Goal: Transaction & Acquisition: Purchase product/service

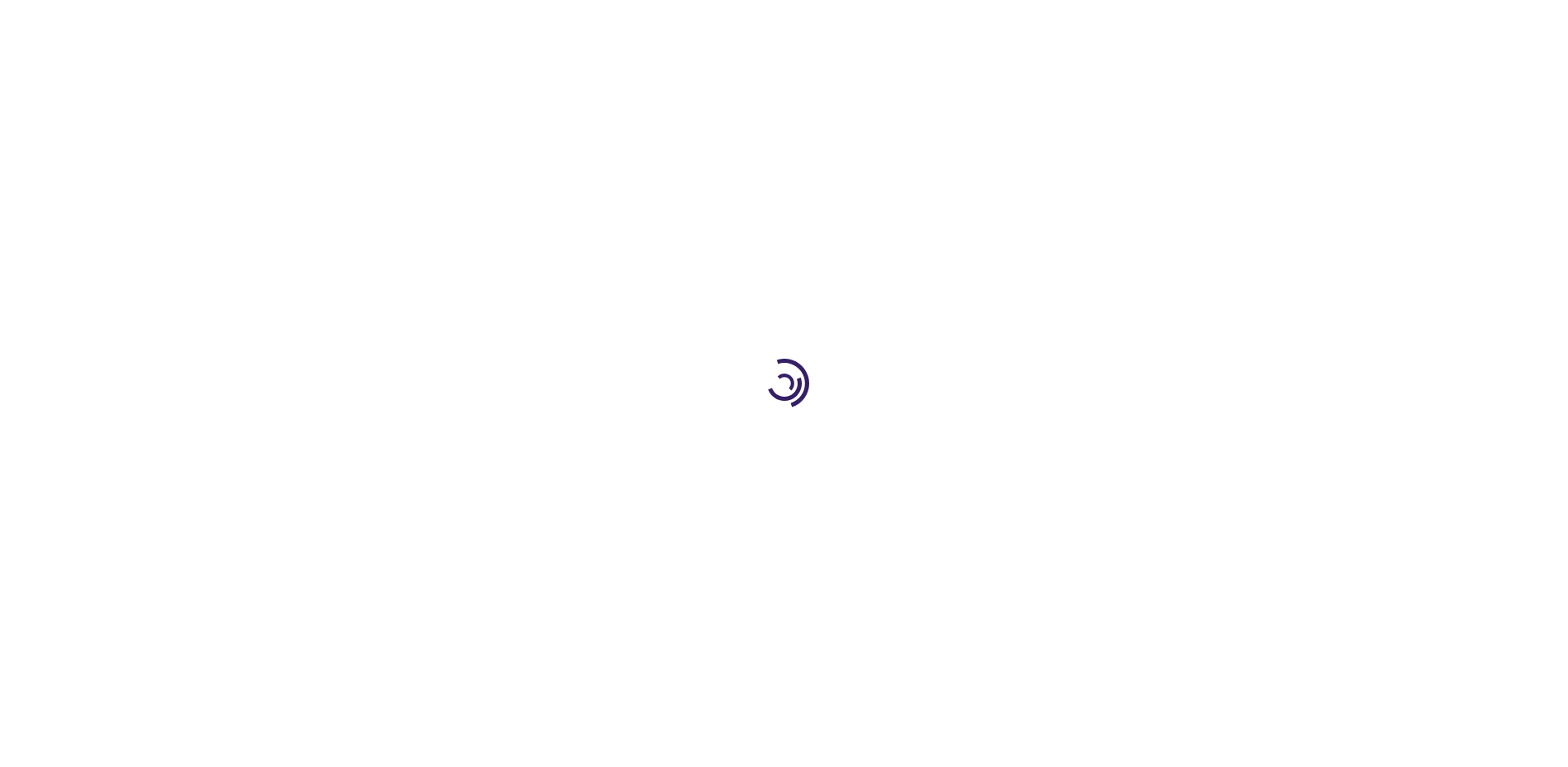
type input "0"
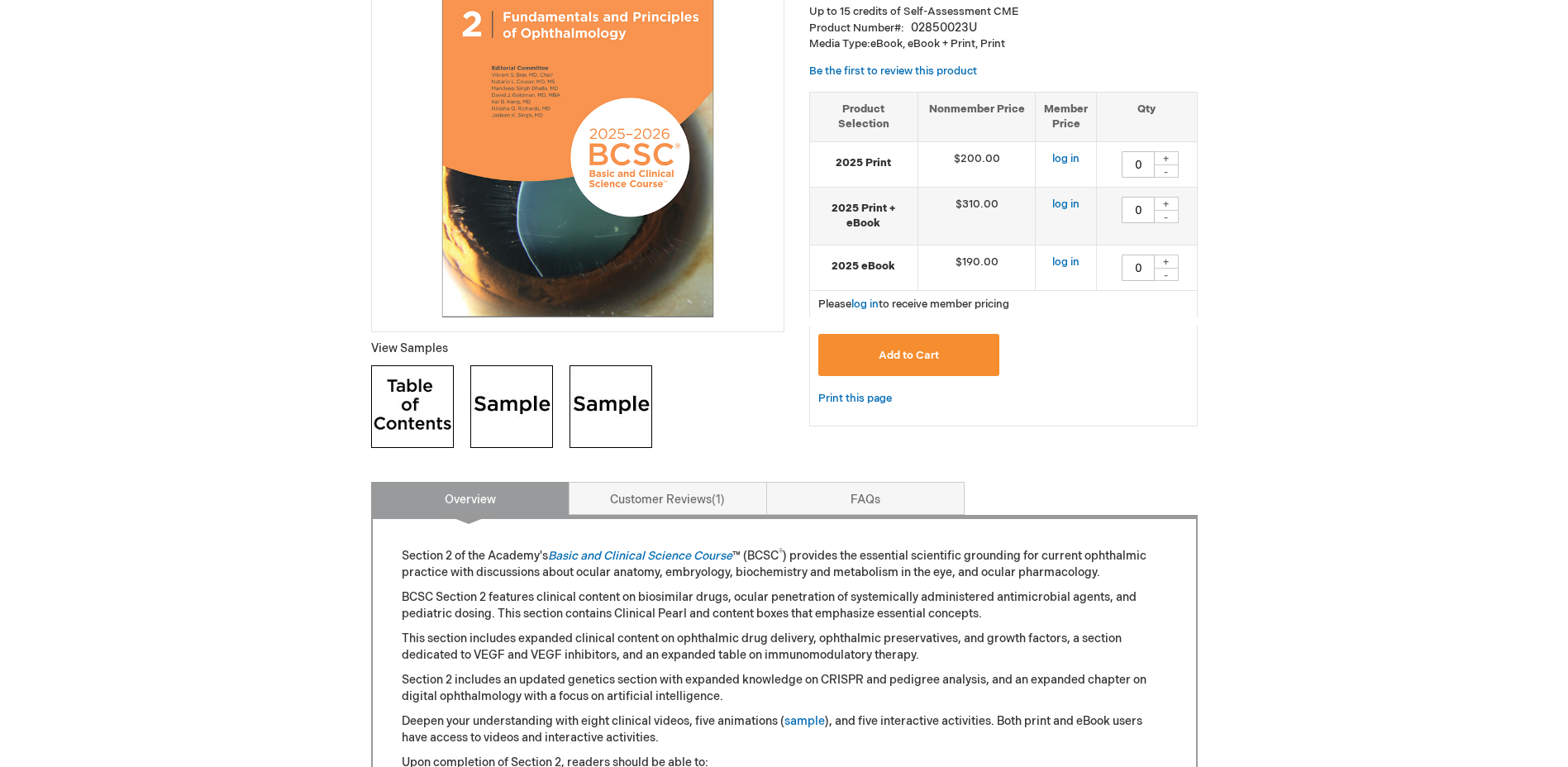
scroll to position [413, 0]
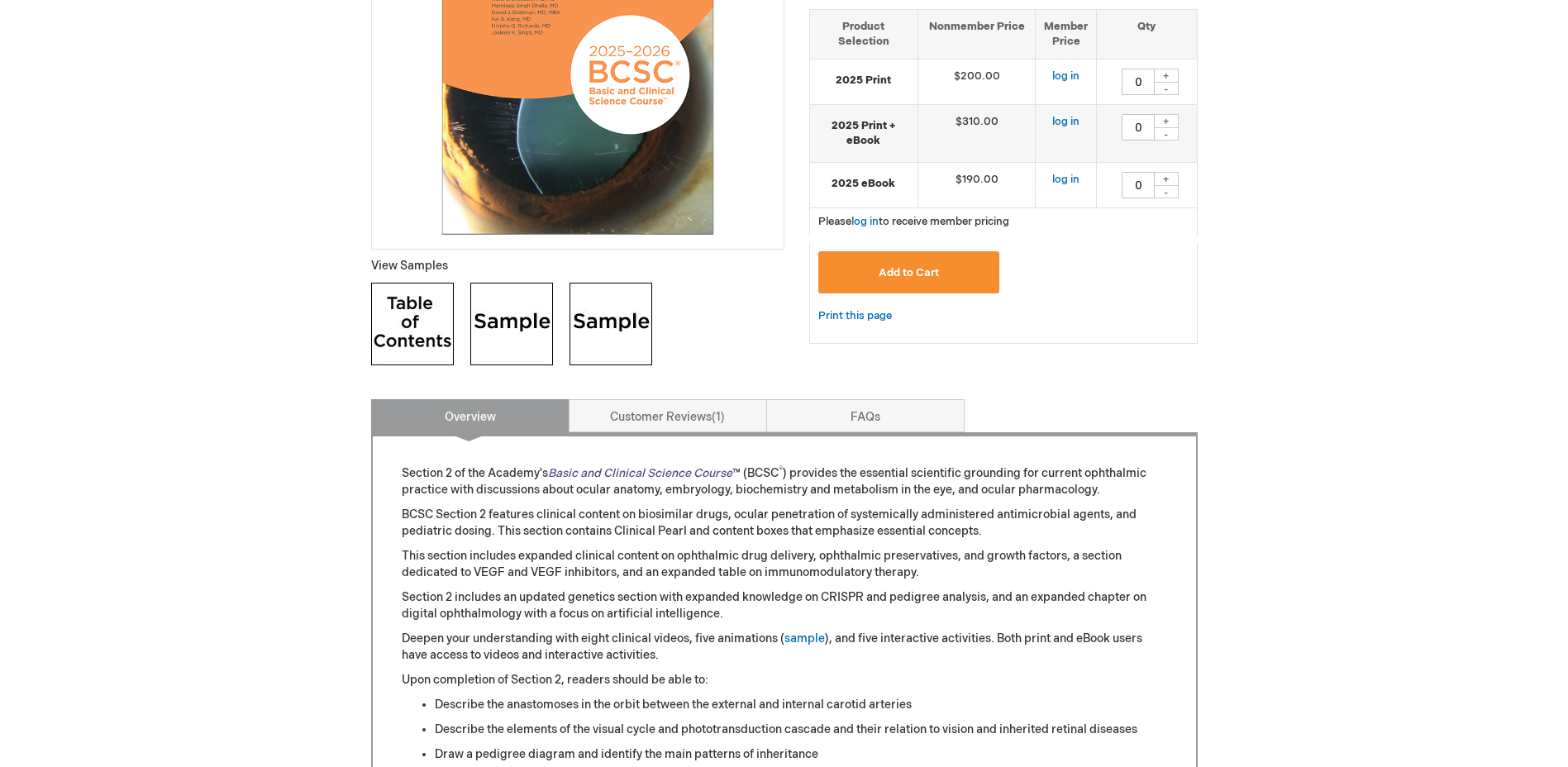
click at [715, 473] on link "Basic and Clinical Science Course" at bounding box center [640, 473] width 184 height 14
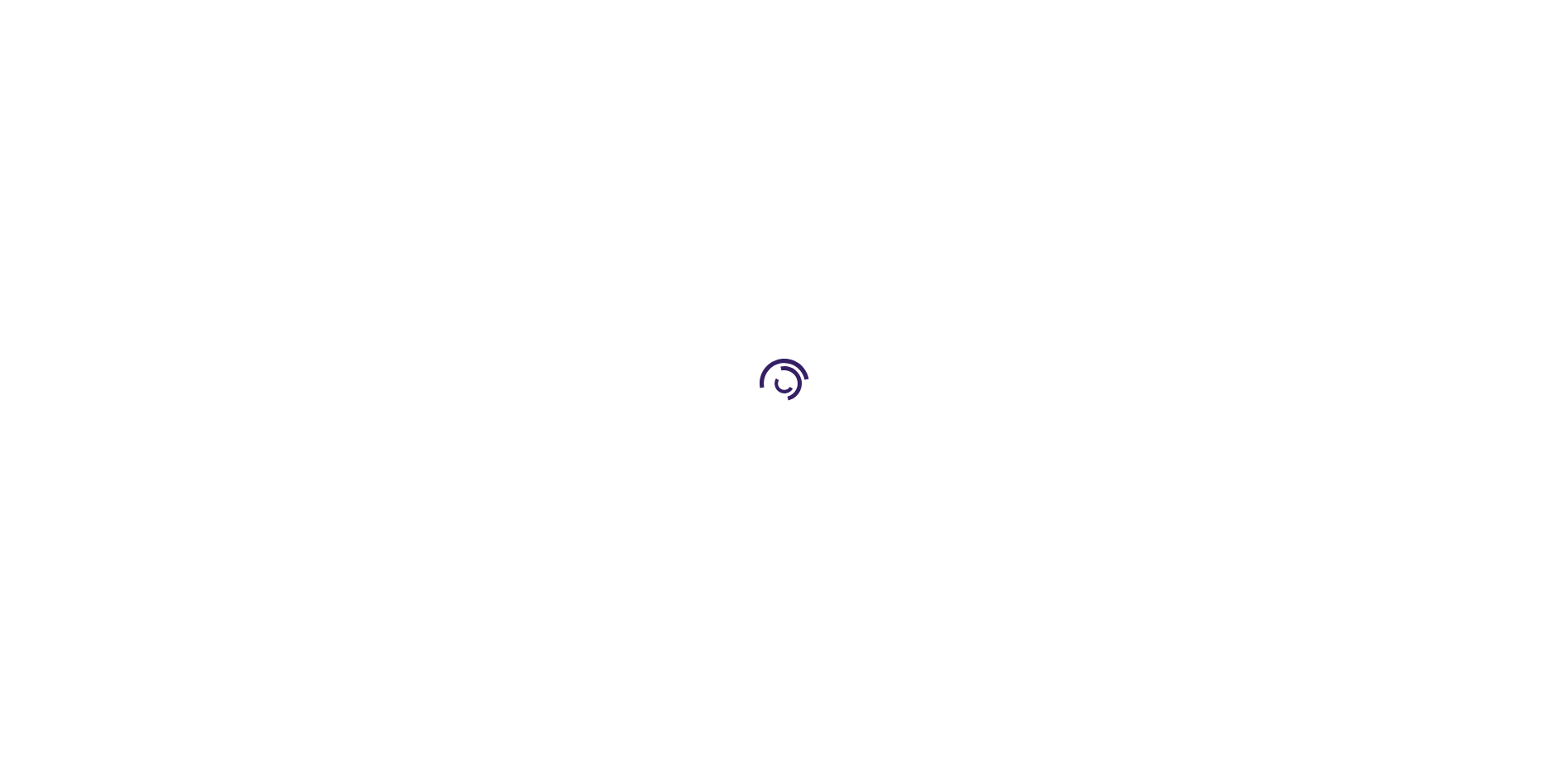
type input "0"
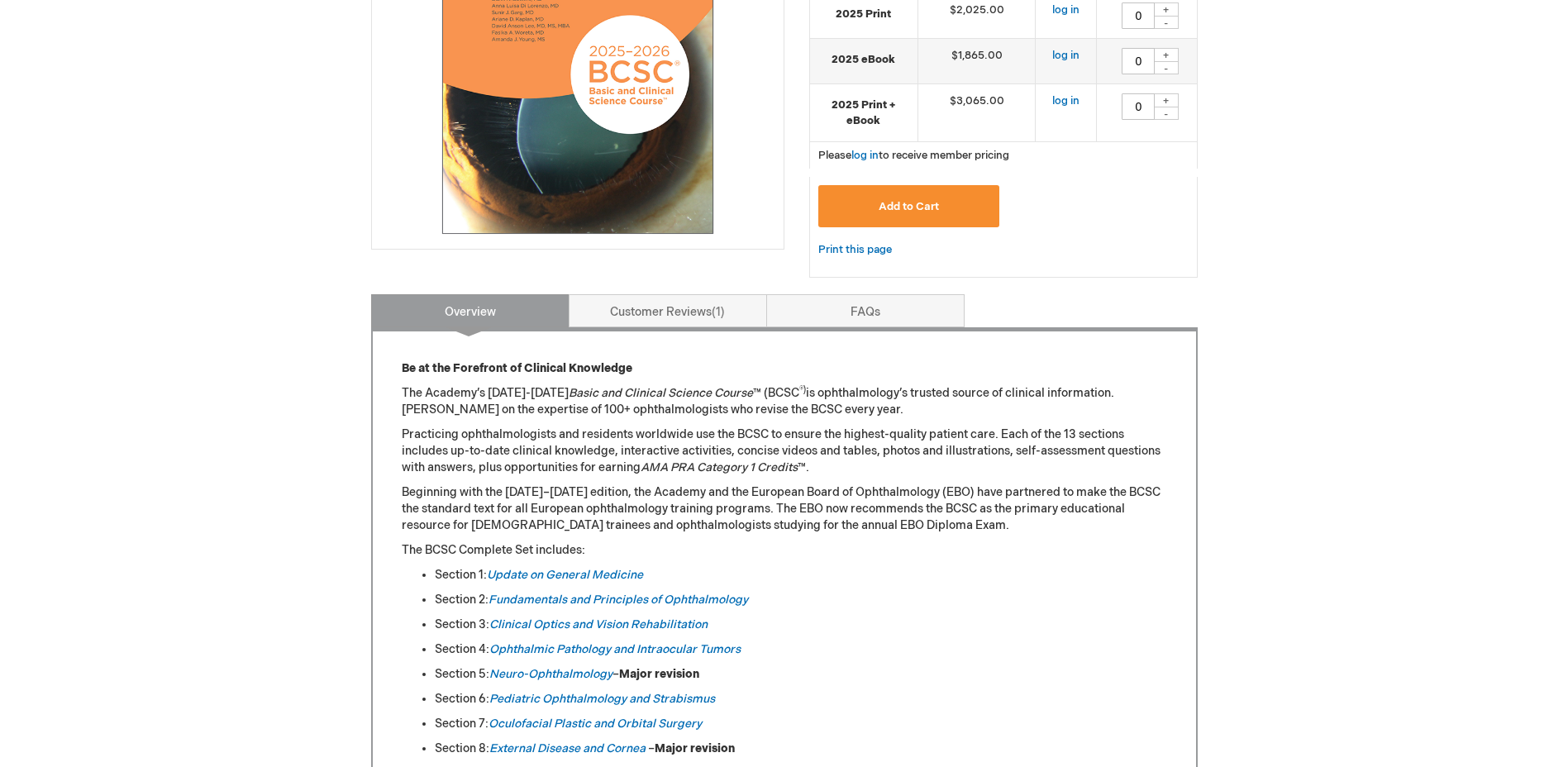
scroll to position [248, 0]
